Goal: Find specific page/section: Find specific page/section

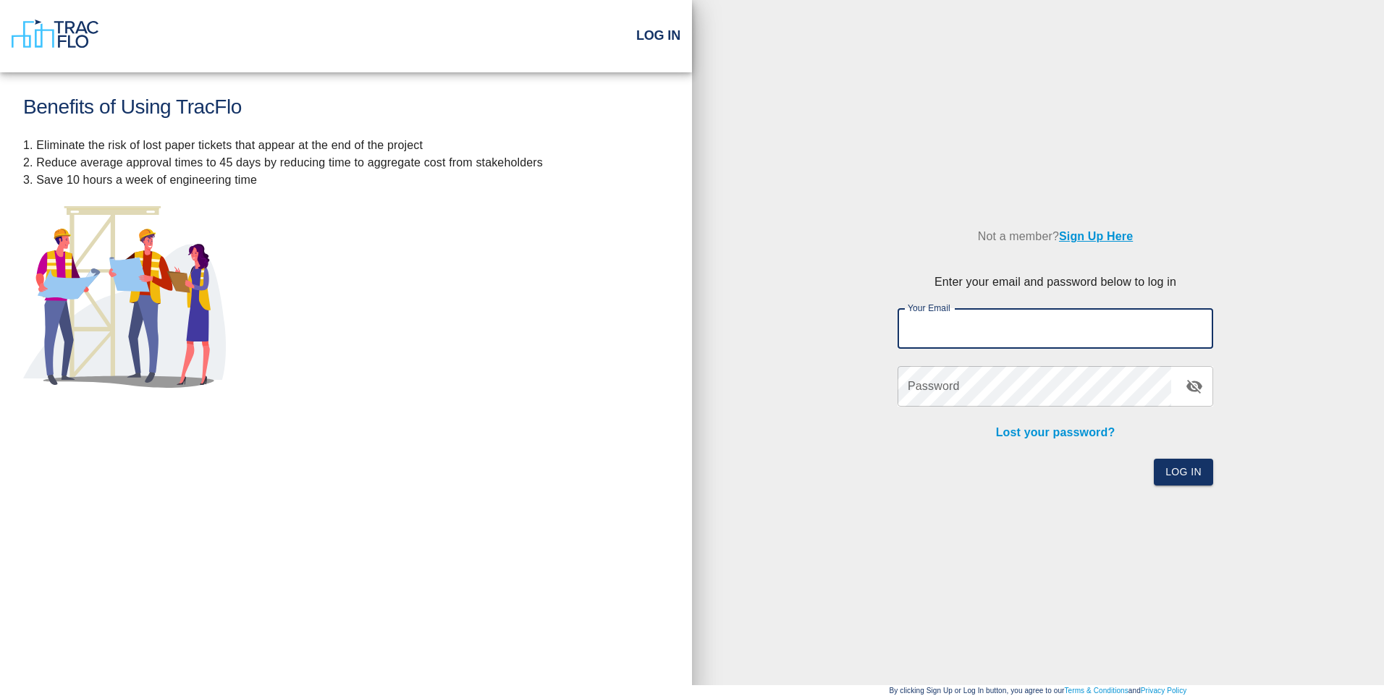
click at [977, 336] on input "Your Email" at bounding box center [1056, 328] width 316 height 41
type input "[EMAIL_ADDRESS][DOMAIN_NAME]"
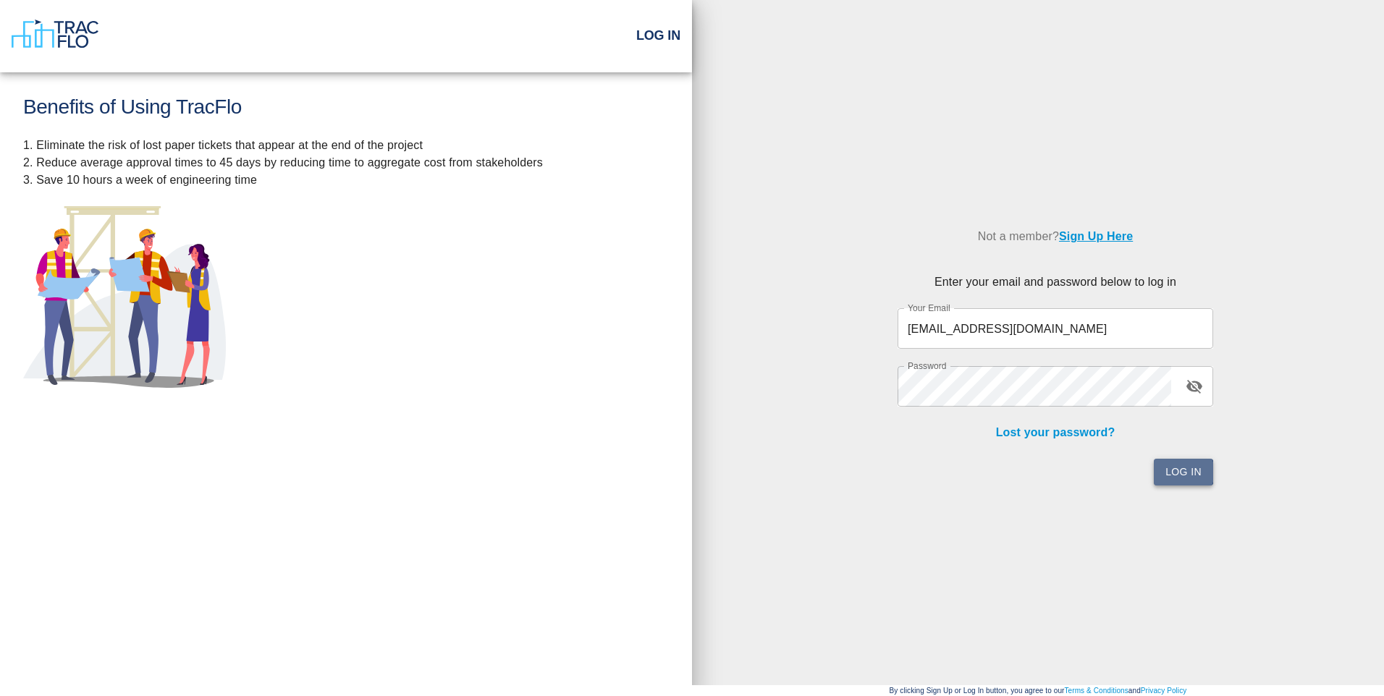
click at [1184, 472] on button "Log In" at bounding box center [1183, 472] width 59 height 27
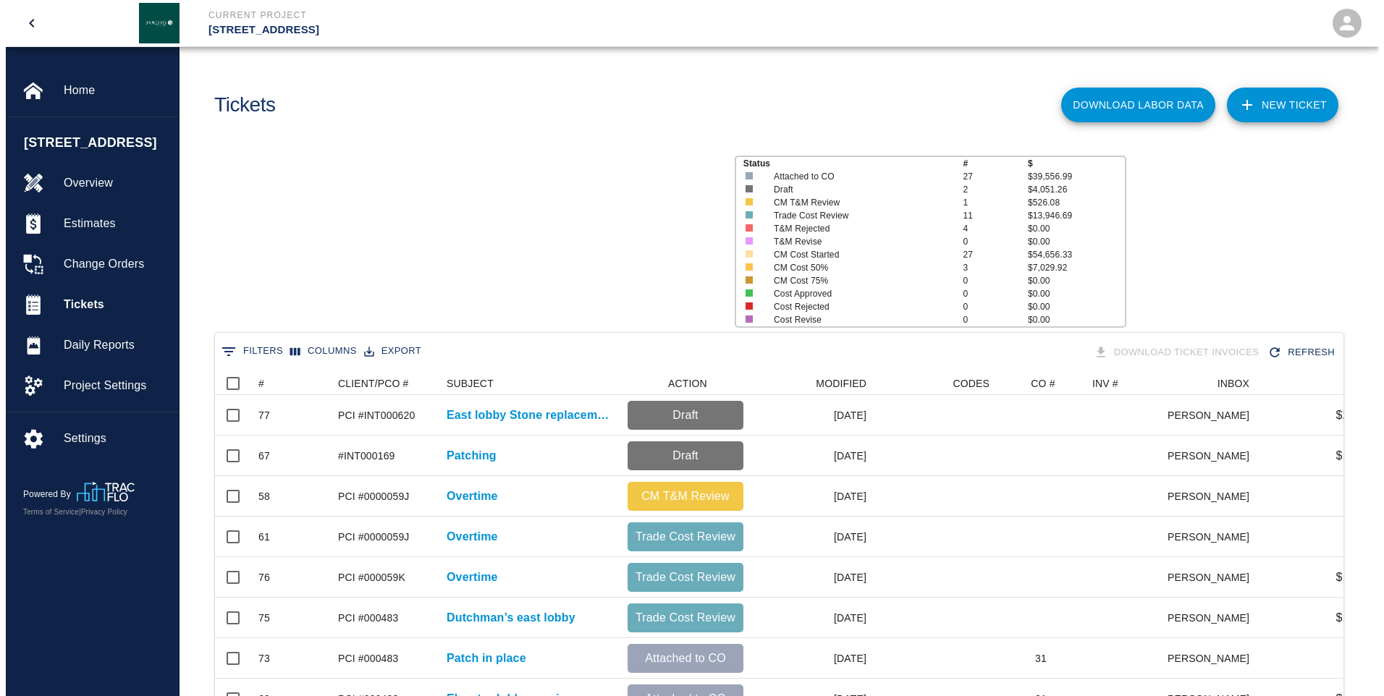
scroll to position [834, 1118]
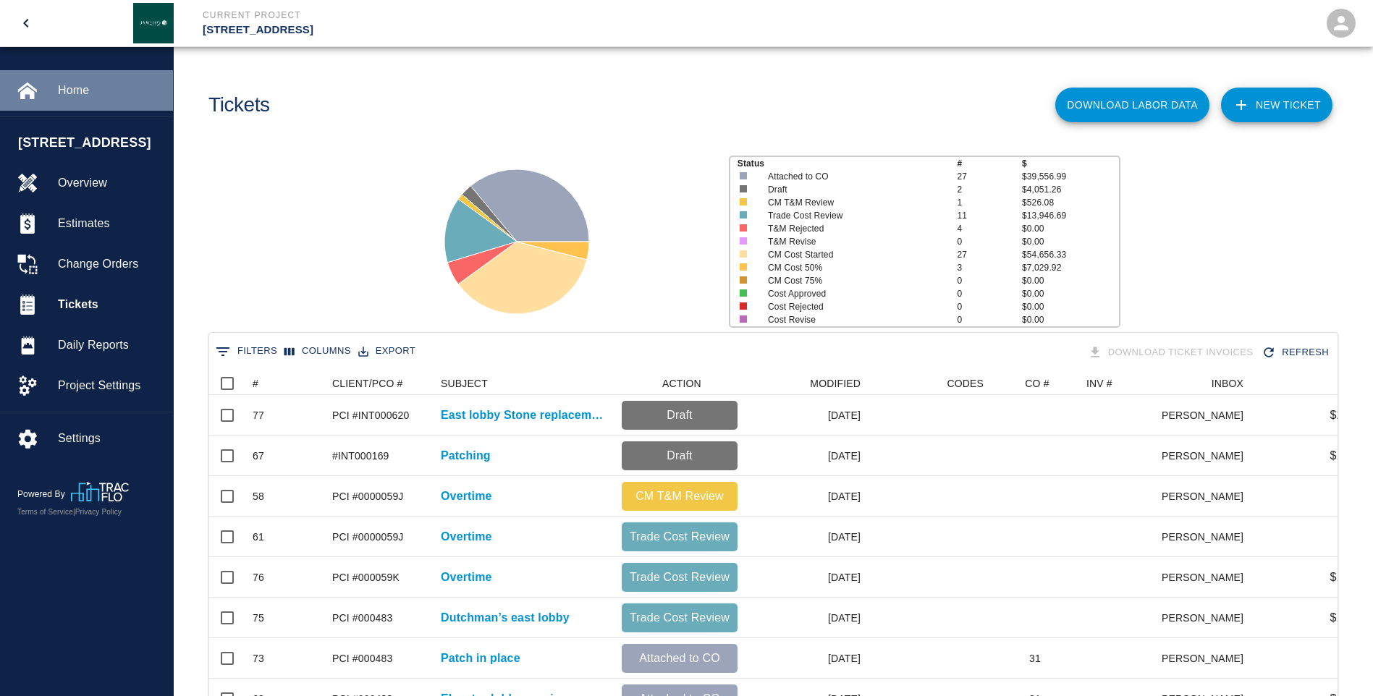
click at [69, 90] on span "Home" at bounding box center [110, 90] width 104 height 17
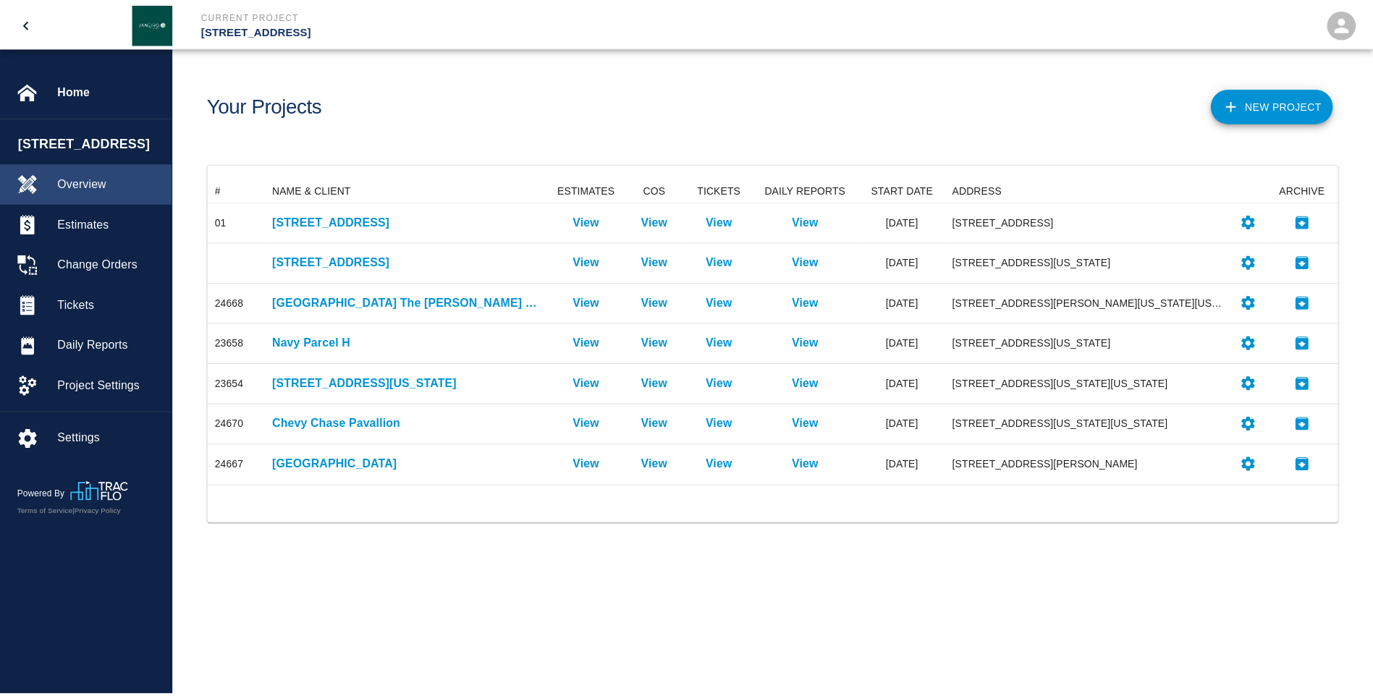
scroll to position [296, 1129]
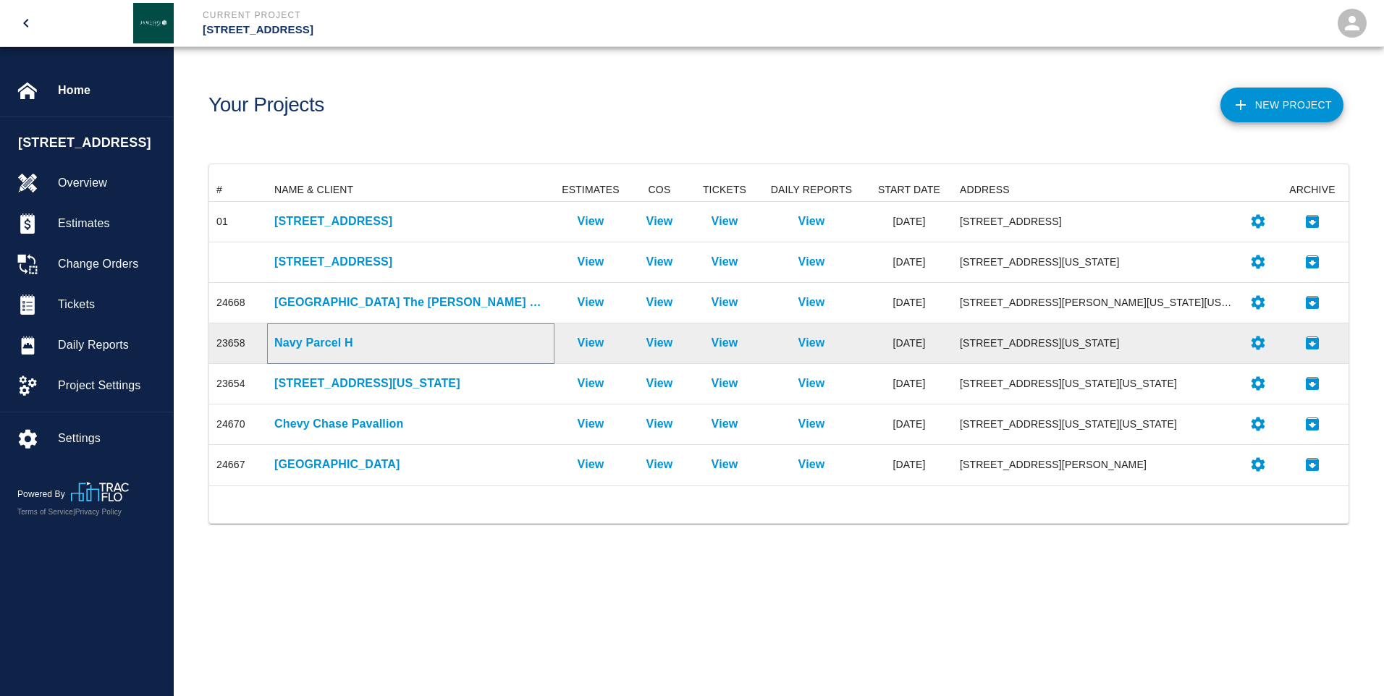
click at [291, 347] on p "Navy Parcel H" at bounding box center [410, 342] width 273 height 17
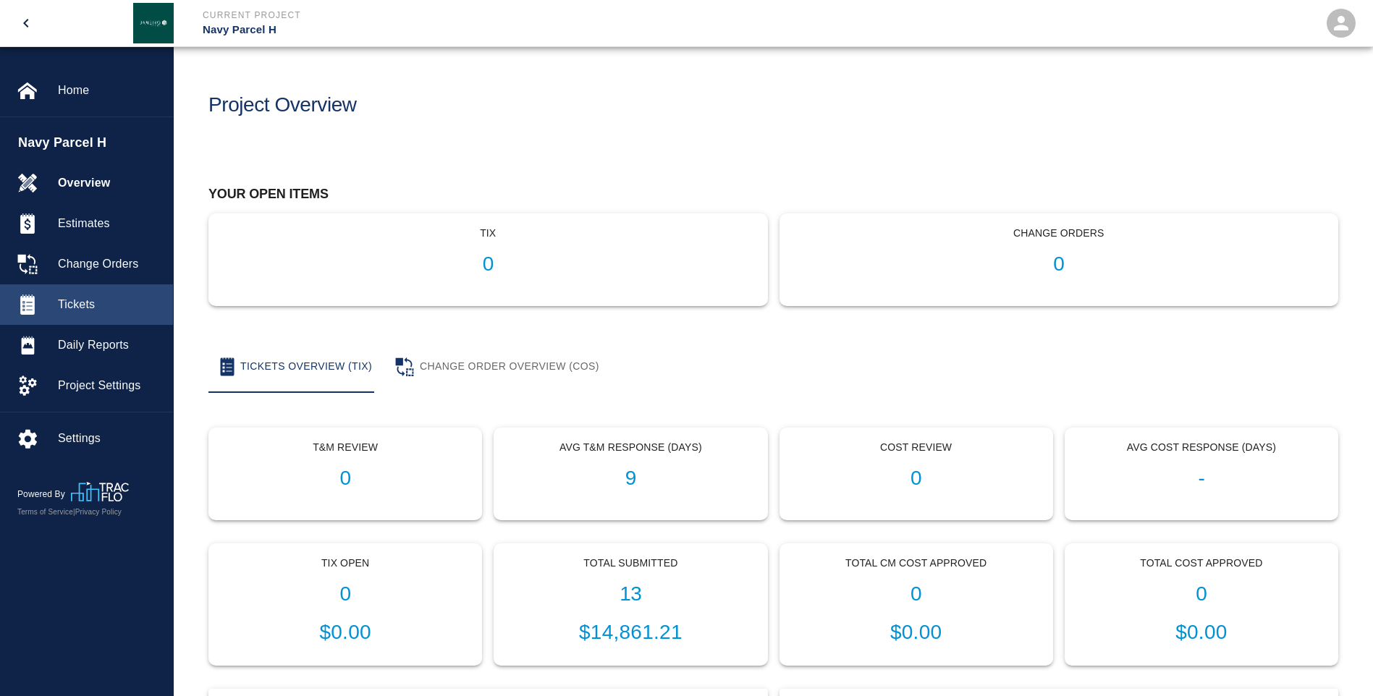
click at [97, 299] on span "Tickets" at bounding box center [110, 304] width 104 height 17
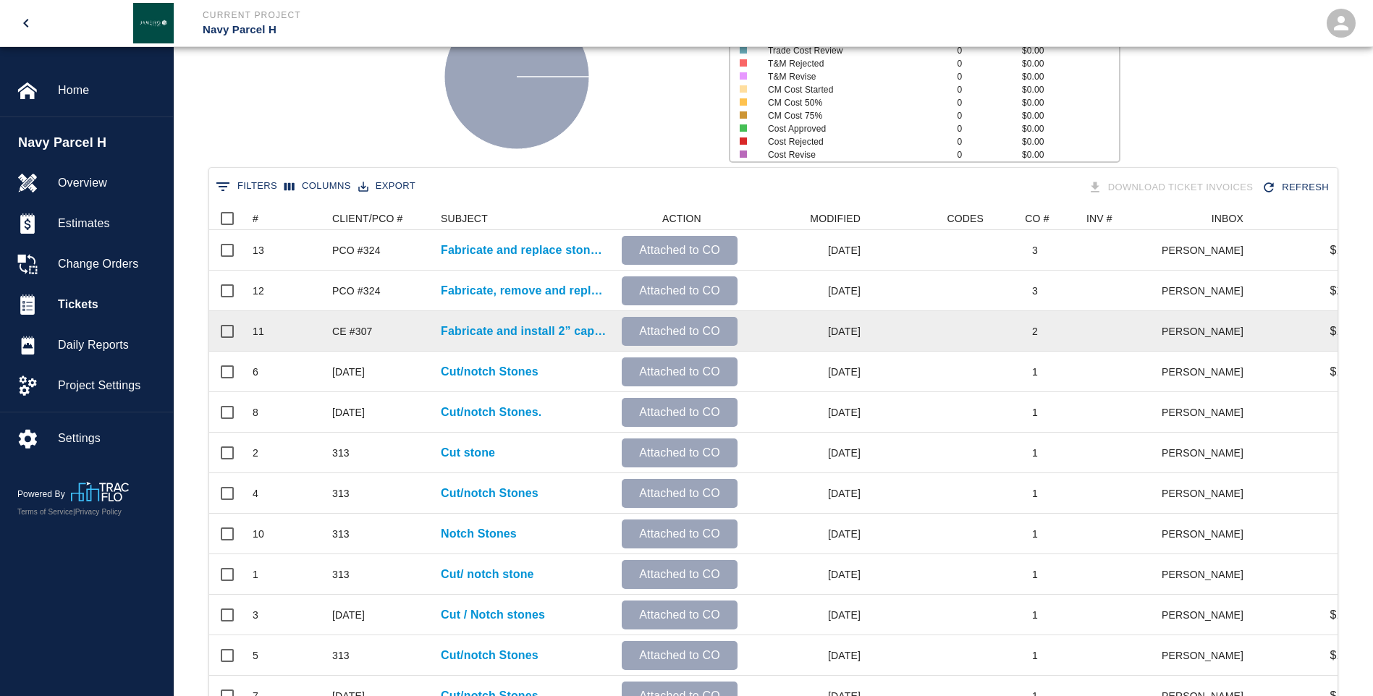
scroll to position [20, 0]
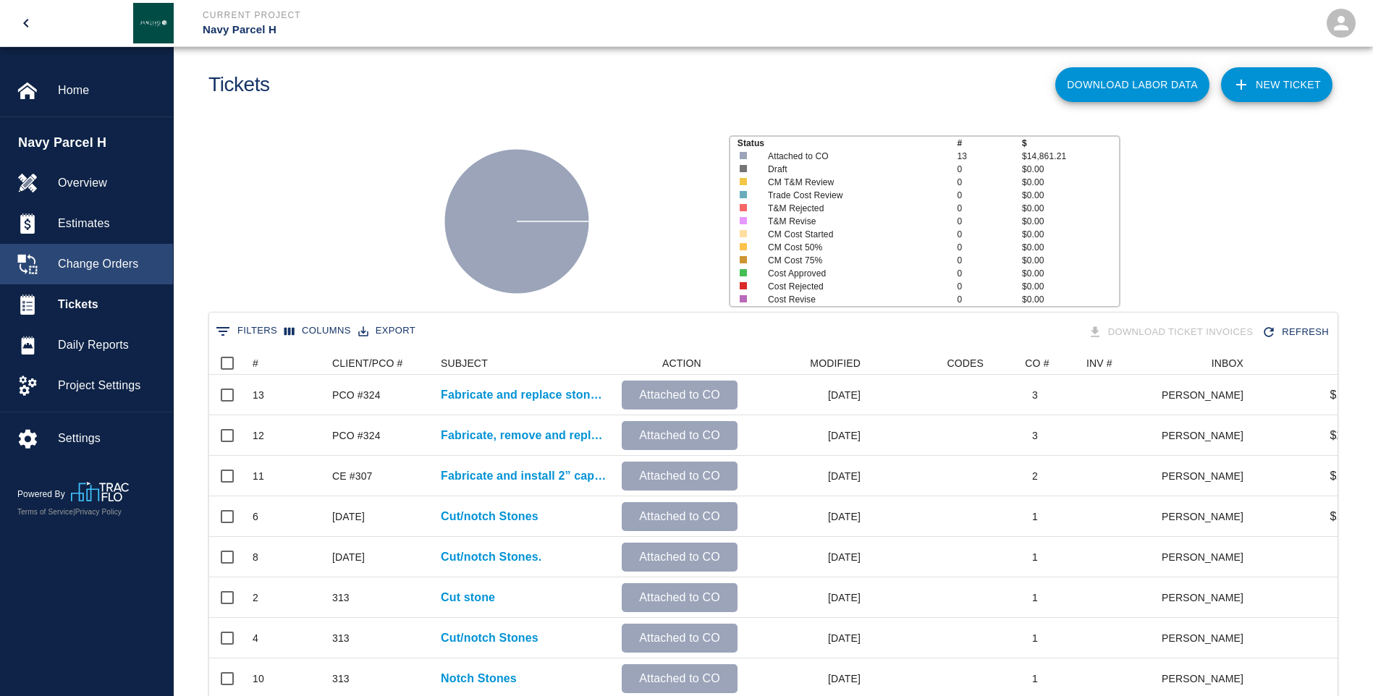
click at [93, 262] on span "Change Orders" at bounding box center [110, 264] width 104 height 17
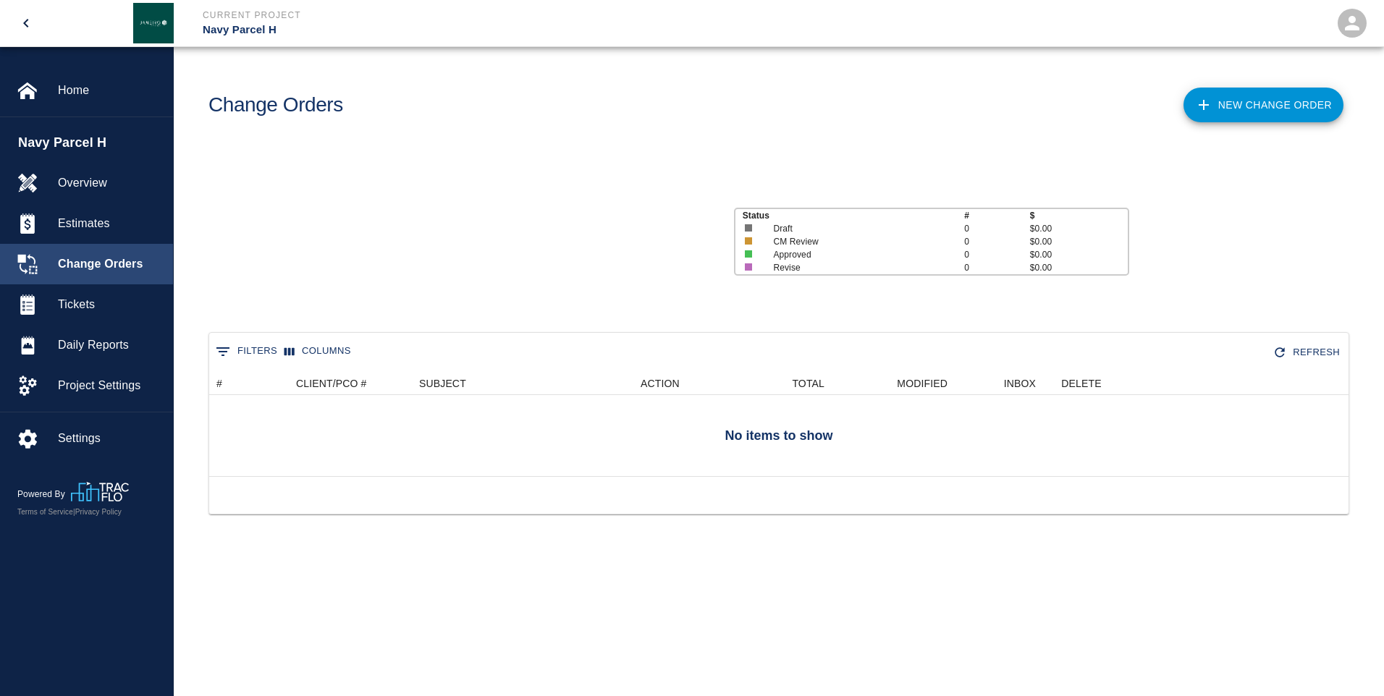
scroll to position [134, 1129]
